Goal: Find contact information: Obtain details needed to contact an individual or organization

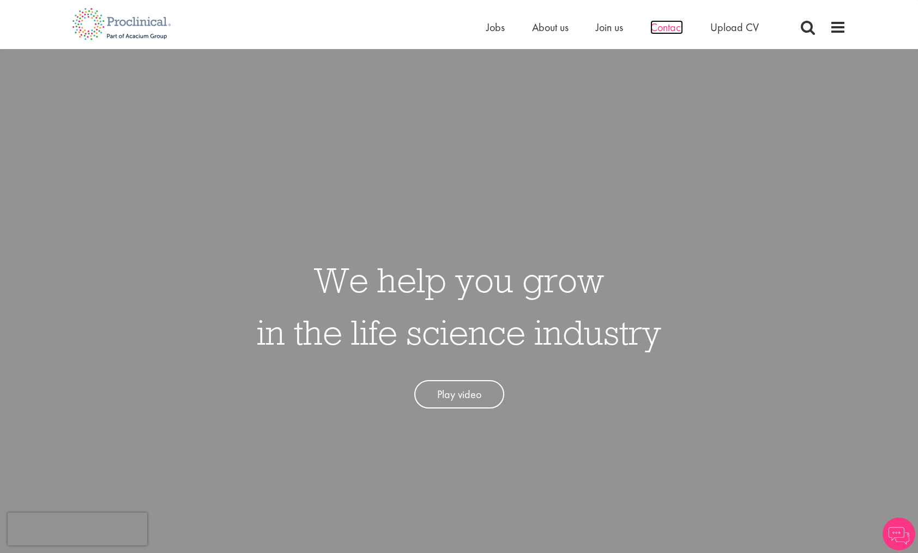
click at [666, 32] on span "Contact" at bounding box center [666, 27] width 33 height 14
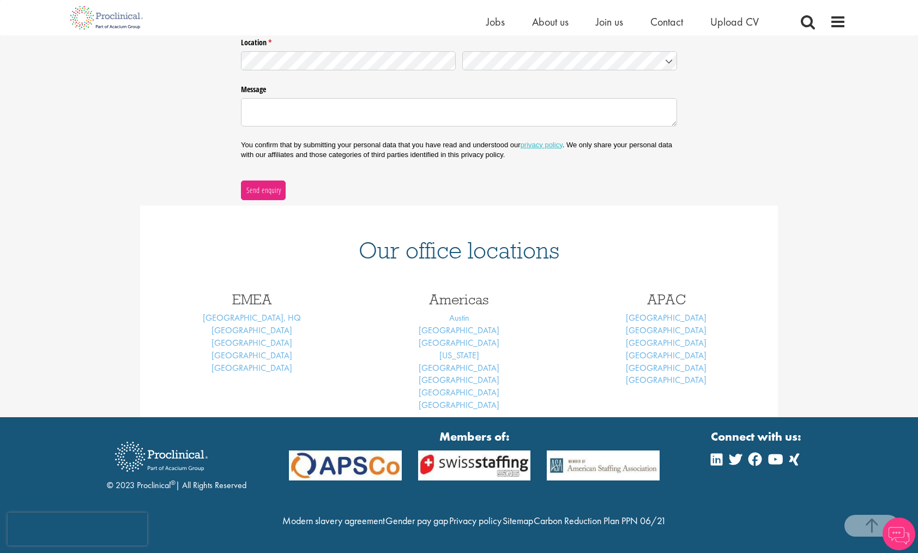
scroll to position [305, 0]
click at [252, 324] on link "[GEOGRAPHIC_DATA]" at bounding box center [252, 329] width 81 height 11
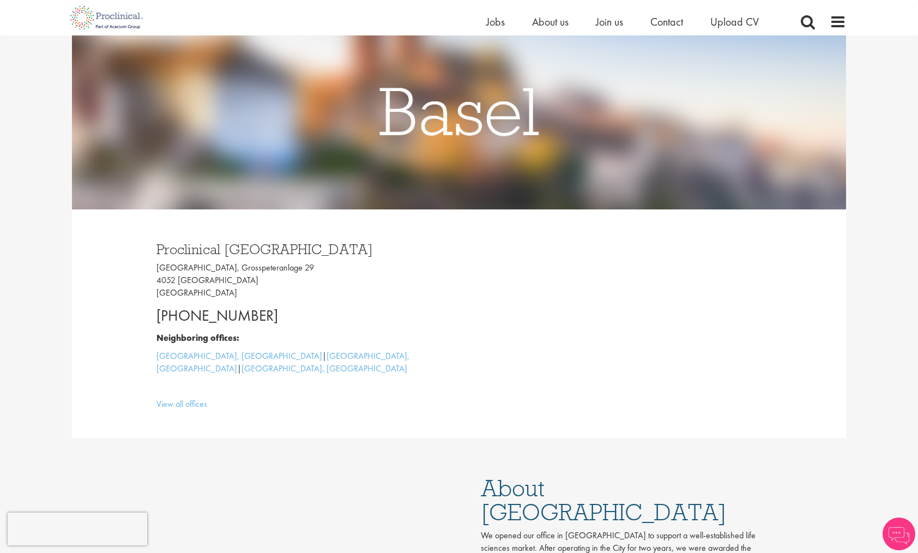
scroll to position [131, 0]
drag, startPoint x: 269, startPoint y: 315, endPoint x: 135, endPoint y: 313, distance: 134.1
click at [135, 313] on div "Proclinical [GEOGRAPHIC_DATA] [GEOGRAPHIC_DATA], [STREET_ADDRESS] [PHONE_NUMBER…" at bounding box center [459, 323] width 774 height 228
copy p "[PHONE_NUMBER]"
drag, startPoint x: 281, startPoint y: 269, endPoint x: 156, endPoint y: 274, distance: 124.9
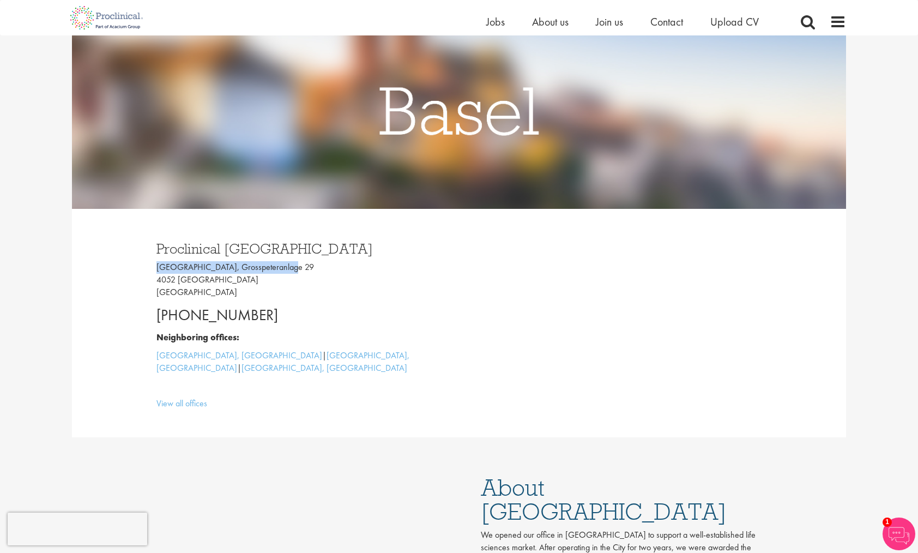
click at [156, 274] on p "Grosspeter Tower, Grosspeteranlage 29 4052 Basel Switzerland" at bounding box center [303, 280] width 294 height 38
copy p "Grosspeter Tower, Grosspeteranlage"
click at [409, 293] on p "Grosspeter Tower, Grosspeteranlage 29 4052 Basel Switzerland" at bounding box center [303, 280] width 294 height 38
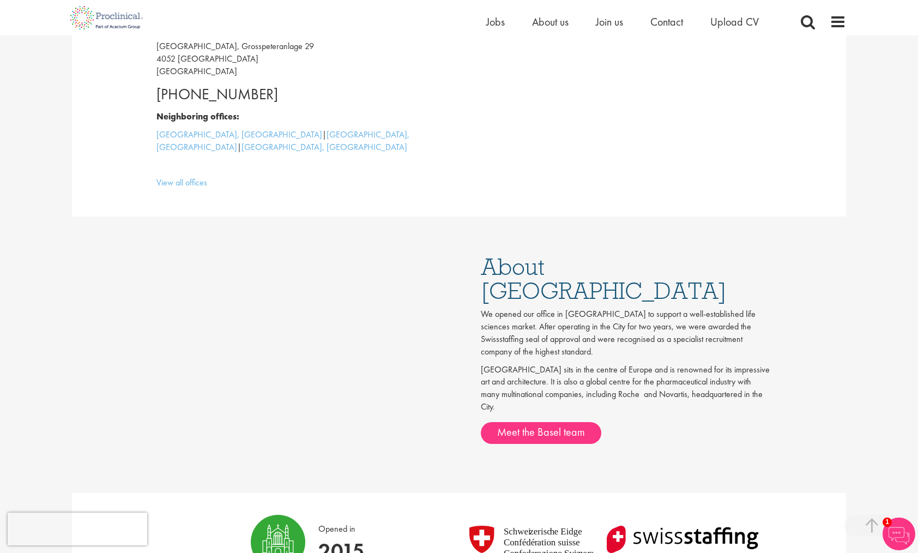
scroll to position [355, 0]
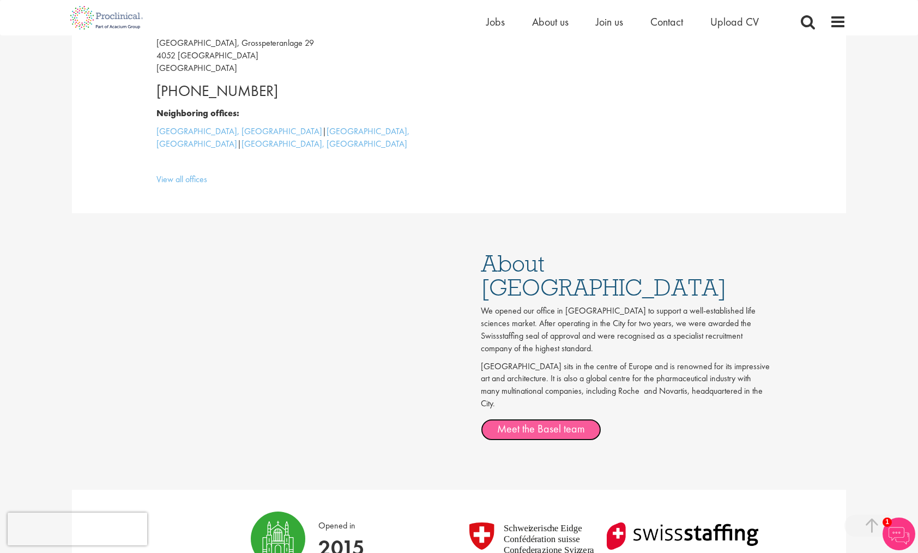
click at [527, 419] on link "Meet the Basel team" at bounding box center [541, 430] width 120 height 22
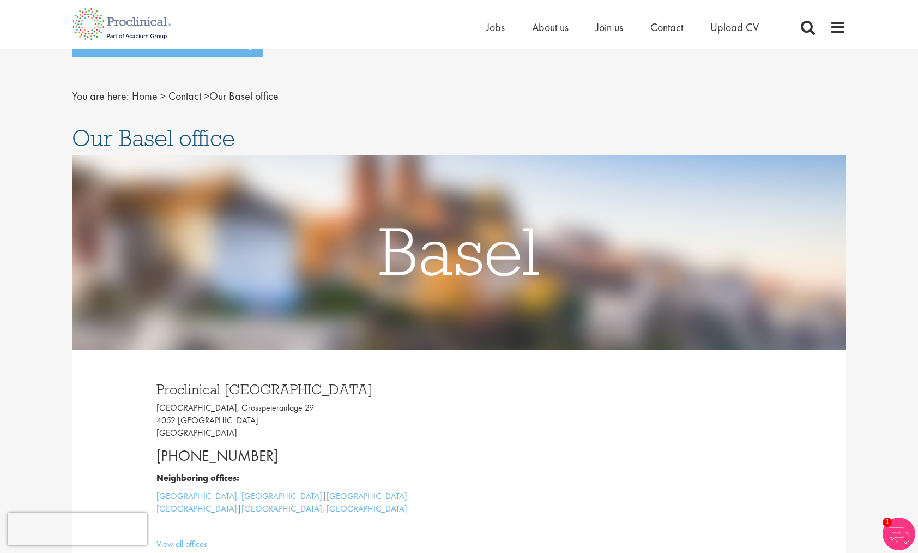
scroll to position [6, 0]
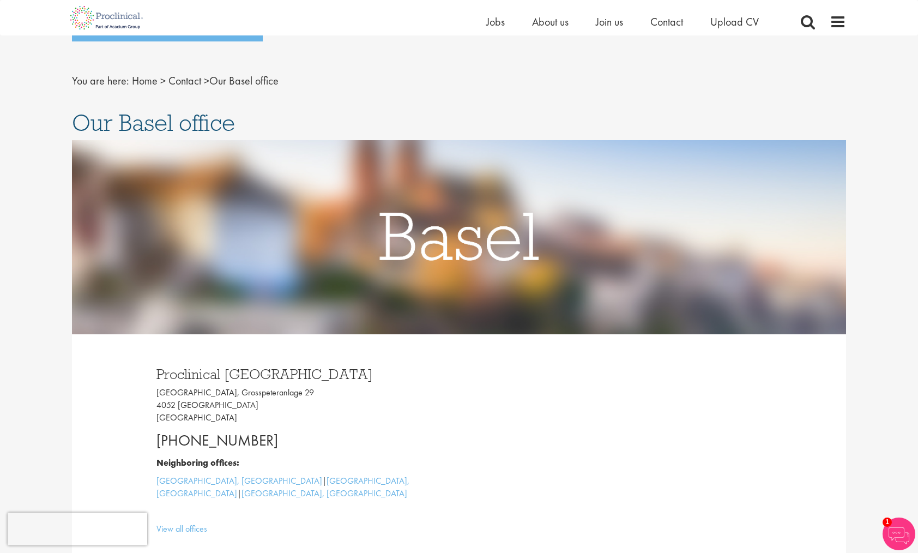
click at [661, 29] on li "Contact" at bounding box center [666, 22] width 33 height 16
click at [669, 24] on span "Contact" at bounding box center [666, 22] width 33 height 14
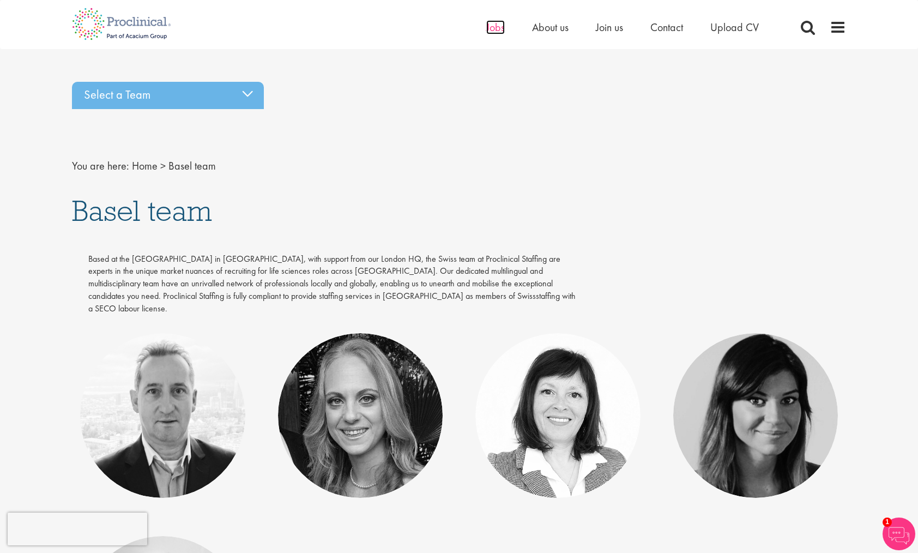
click at [492, 27] on span "Jobs" at bounding box center [495, 27] width 19 height 14
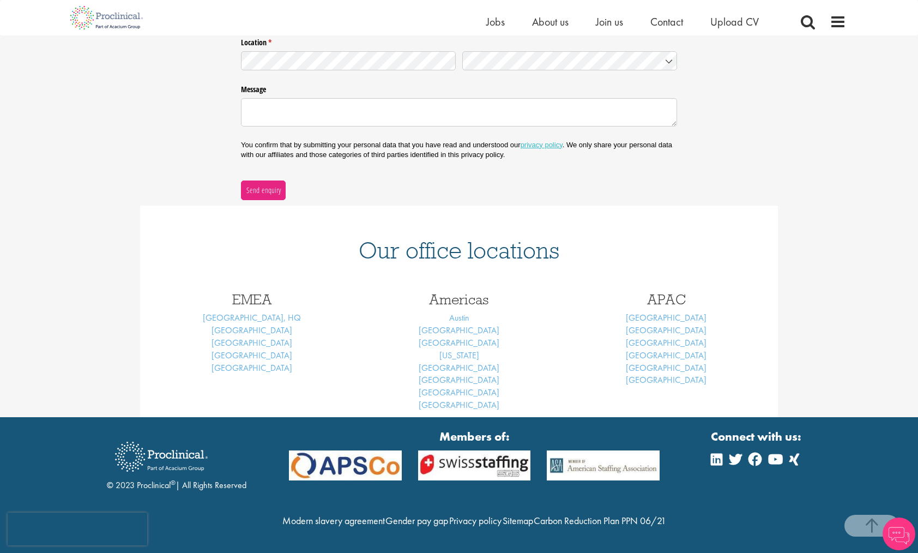
scroll to position [305, 0]
click at [255, 324] on link "Basel" at bounding box center [252, 329] width 81 height 11
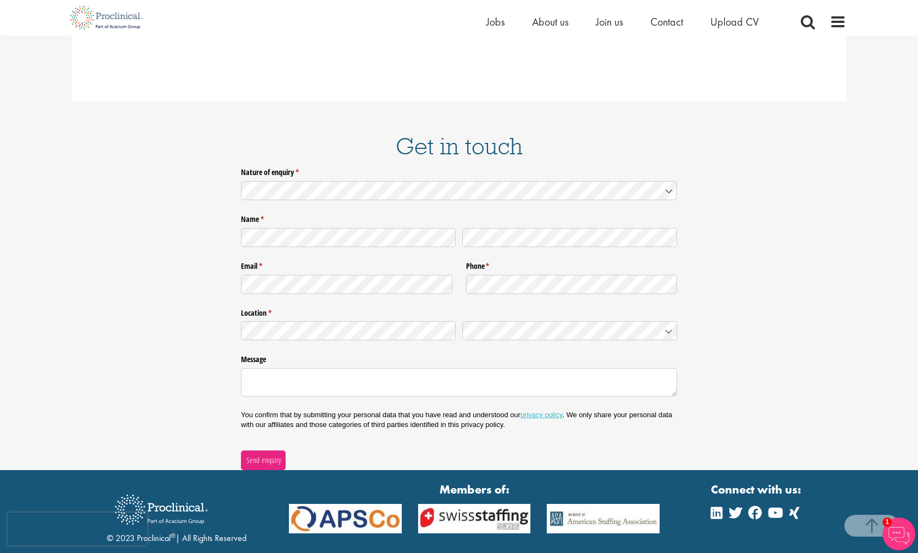
scroll to position [1440, 0]
